Goal: Information Seeking & Learning: Learn about a topic

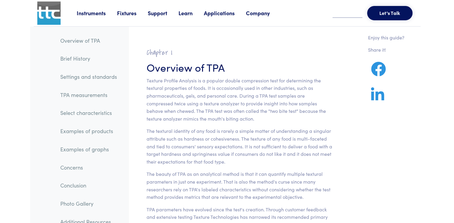
drag, startPoint x: 0, startPoint y: 0, endPoint x: 254, endPoint y: 60, distance: 261.2
drag, startPoint x: 254, startPoint y: 60, endPoint x: 424, endPoint y: 45, distance: 170.5
drag, startPoint x: 166, startPoint y: 80, endPoint x: 198, endPoint y: 95, distance: 35.8
click at [198, 95] on p "Texture Profile Analysis is a popular double compression test for determining t…" at bounding box center [240, 100] width 186 height 46
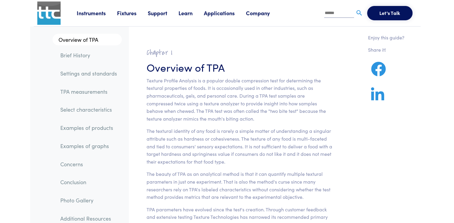
drag, startPoint x: 198, startPoint y: 95, endPoint x: 258, endPoint y: 72, distance: 63.9
click at [258, 72] on h3 "Overview of TPA" at bounding box center [240, 67] width 186 height 15
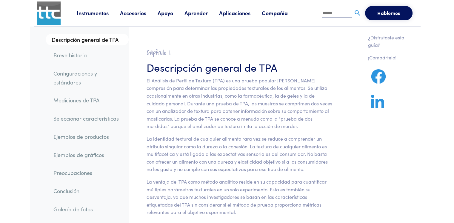
click at [321, 133] on section "Capítulo I Descripción general de TPA El Análisis de Perfil de Textura (TPA) es…" at bounding box center [239, 215] width 215 height 349
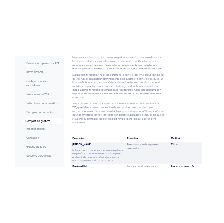
scroll to position [4082, 0]
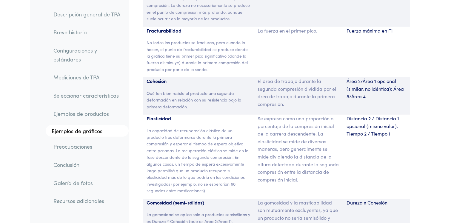
click at [194, 106] on div "Cohesión Qué tan bien resiste el producto una segunda deformación en relación c…" at bounding box center [198, 95] width 111 height 37
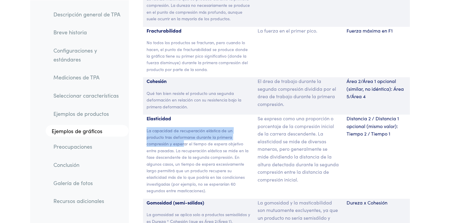
drag, startPoint x: 147, startPoint y: 124, endPoint x: 184, endPoint y: 139, distance: 40.1
click at [184, 139] on font "La capacidad de recuperación elástica de un producto tras deformarse durante la…" at bounding box center [198, 160] width 102 height 66
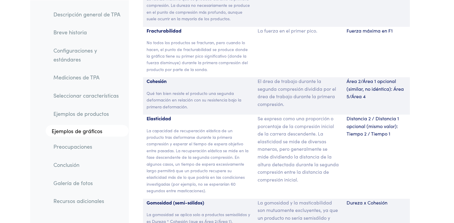
click at [204, 152] on font "La capacidad de recuperación elástica de un producto tras deformarse durante la…" at bounding box center [198, 160] width 102 height 66
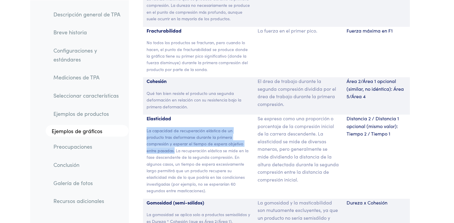
drag, startPoint x: 147, startPoint y: 124, endPoint x: 174, endPoint y: 142, distance: 32.9
click at [174, 142] on font "La capacidad de recuperación elástica de un producto tras deformarse durante la…" at bounding box center [198, 160] width 102 height 66
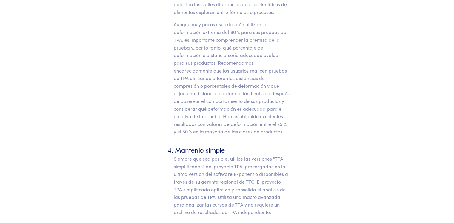
scroll to position [4169, 0]
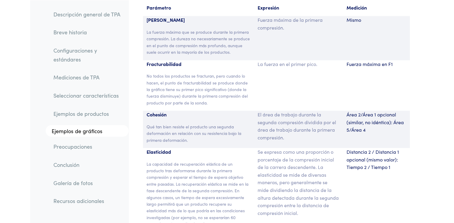
click at [189, 148] on p "Elasticidad" at bounding box center [199, 152] width 104 height 8
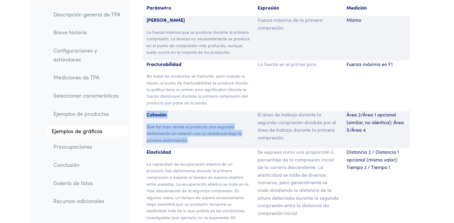
drag, startPoint x: 147, startPoint y: 84, endPoint x: 190, endPoint y: 110, distance: 50.5
click at [190, 111] on div "Cohesión Qué tan bien resiste el producto una segunda deformación en relación c…" at bounding box center [198, 129] width 111 height 37
copy div "Cohesión Qué tan bien resiste el producto una segunda deformación en relación c…"
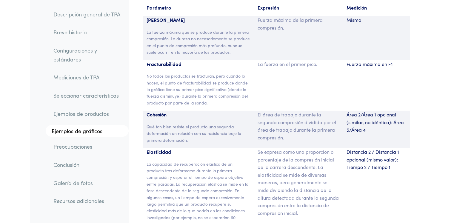
click at [300, 112] on div "El área de trabajo durante la segunda compresión dividida por el área de trabaj…" at bounding box center [298, 129] width 89 height 37
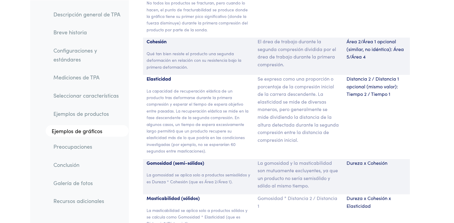
scroll to position [4252, 0]
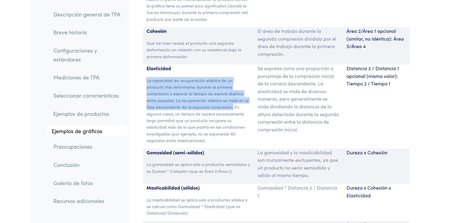
drag, startPoint x: 147, startPoint y: 52, endPoint x: 233, endPoint y: 78, distance: 89.5
click at [233, 78] on font "La capacidad de recuperación elástica de un producto tras deformarse durante la…" at bounding box center [198, 110] width 102 height 66
copy font "La capacidad de recuperación elástica de un producto tras deformarse durante la…"
